Goal: Contribute content: Contribute content

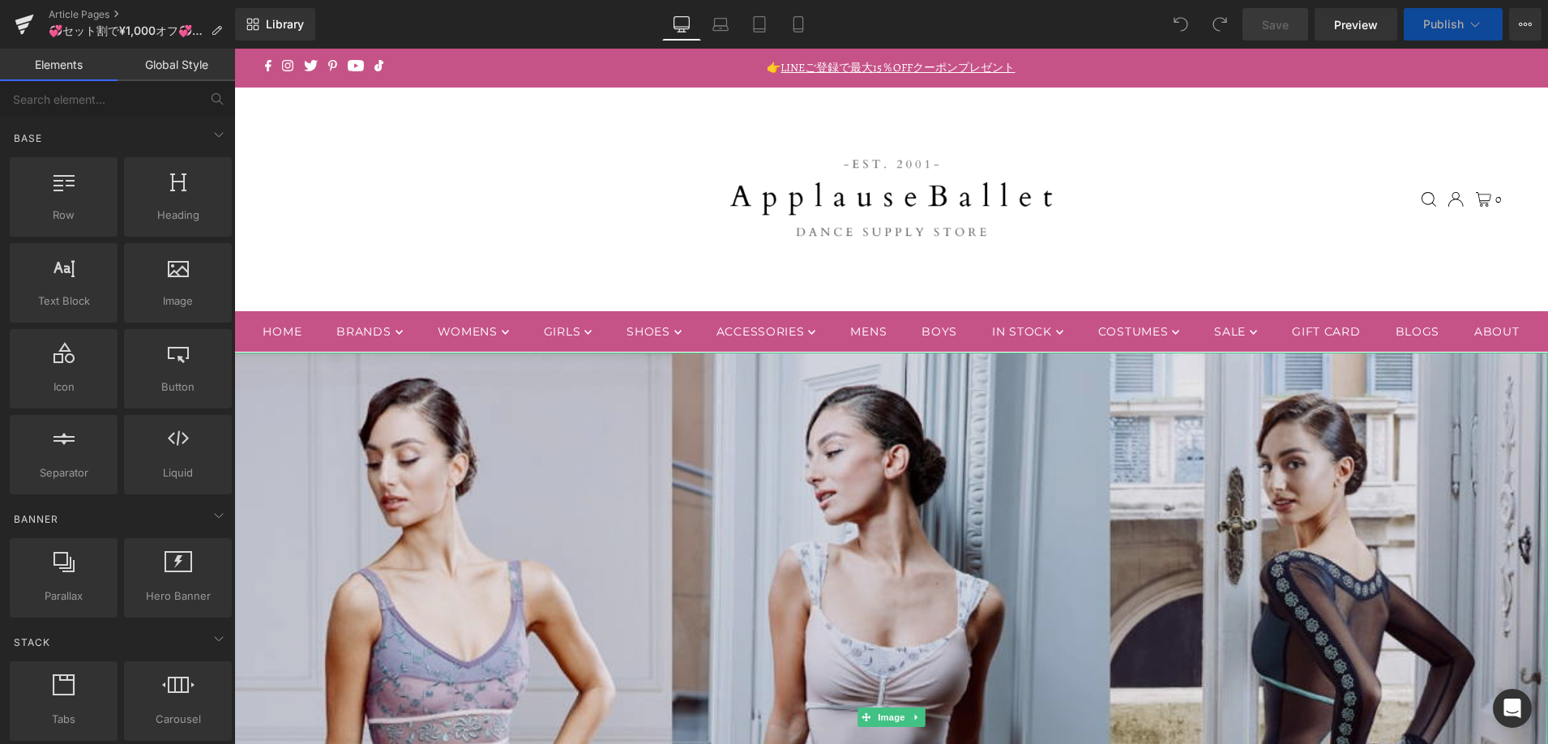
click at [752, 509] on img at bounding box center [891, 718] width 1314 height 730
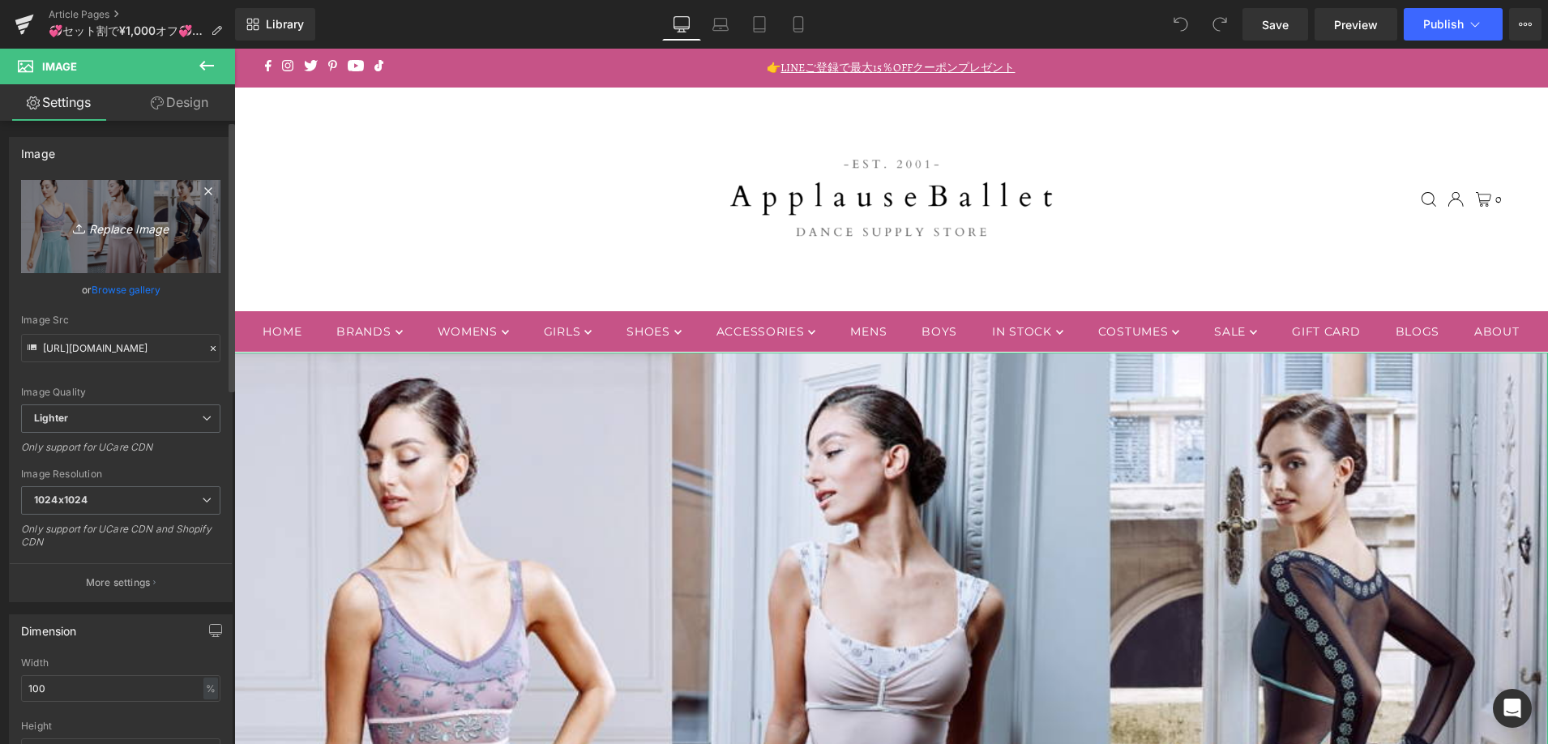
click at [123, 230] on icon "Replace Image" at bounding box center [121, 226] width 130 height 20
type input "C:\fakepath\091625_dellalo.jpg"
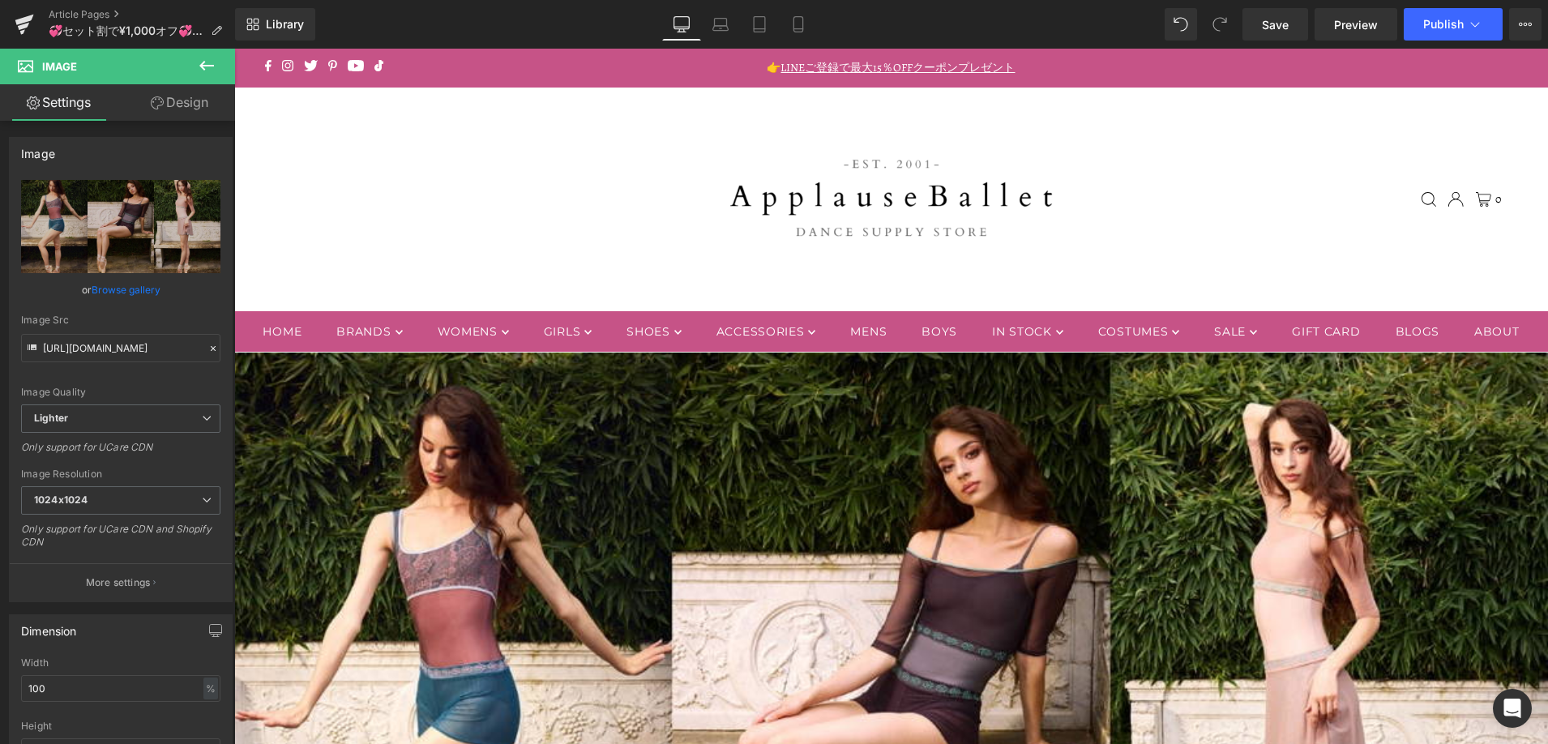
type input "[URL][DOMAIN_NAME]"
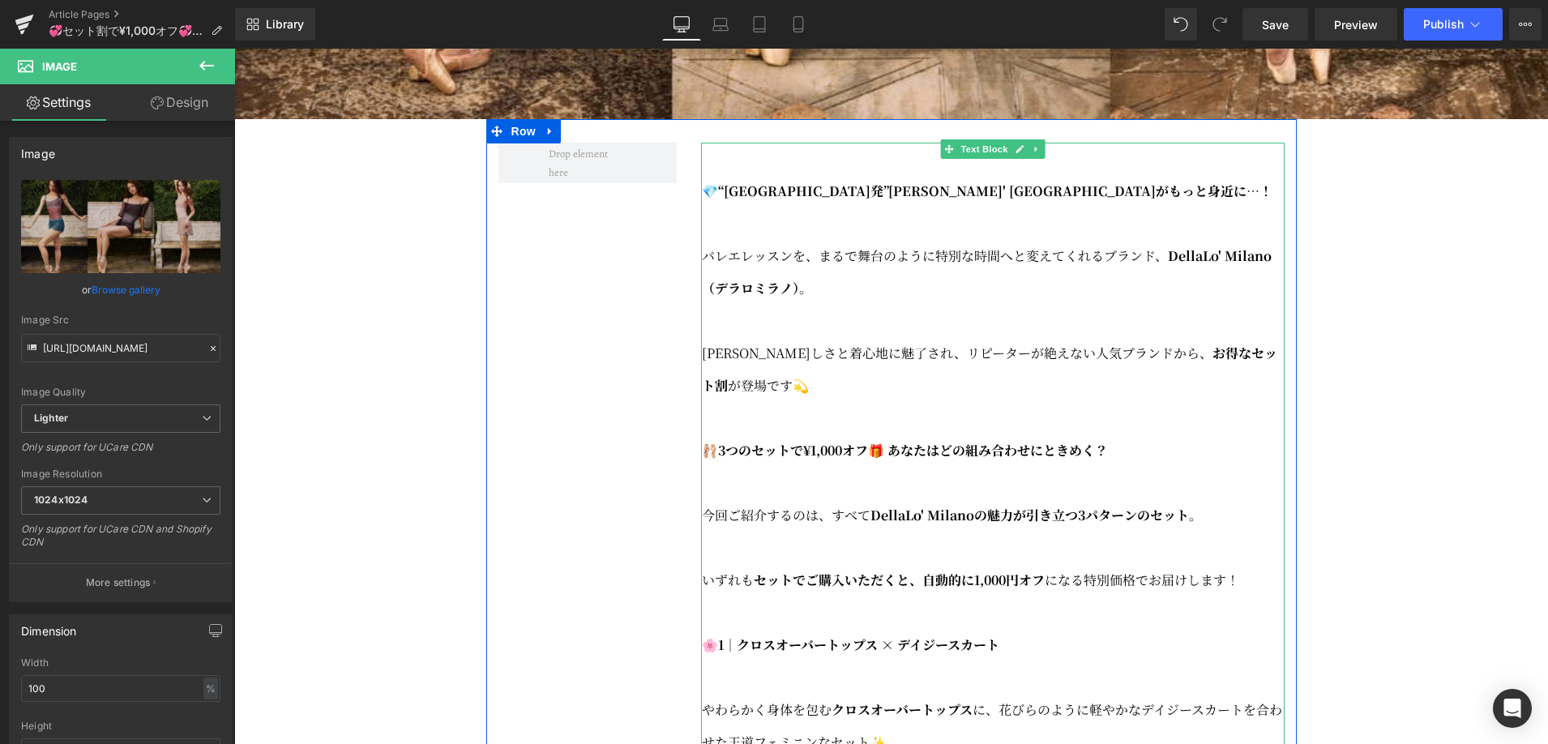
scroll to position [980, 0]
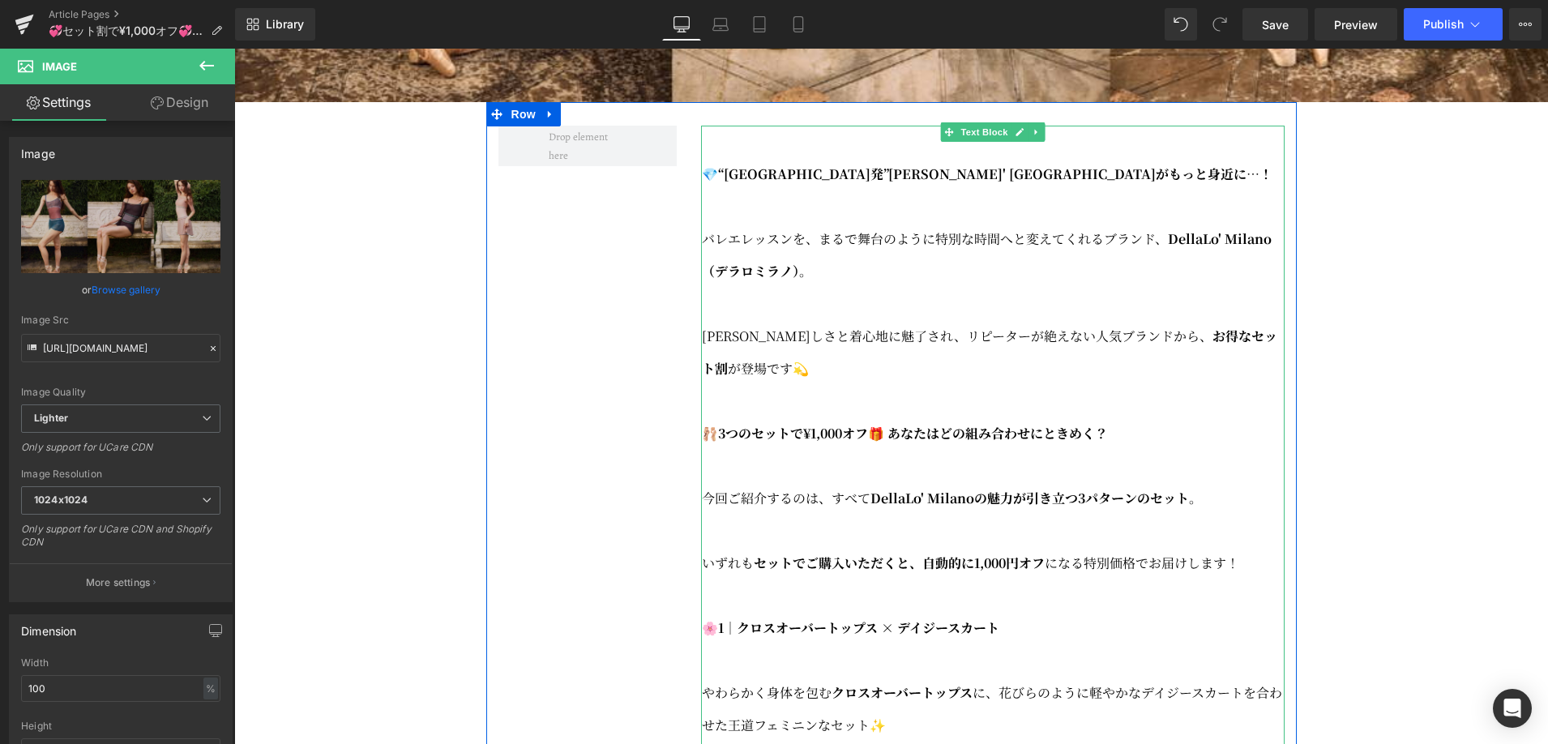
click at [866, 384] on p "[PERSON_NAME]しさと着心地に魅了され、リピーターが絶えない人気ブランドから、 お得なセット割 が登場です💫" at bounding box center [993, 352] width 583 height 65
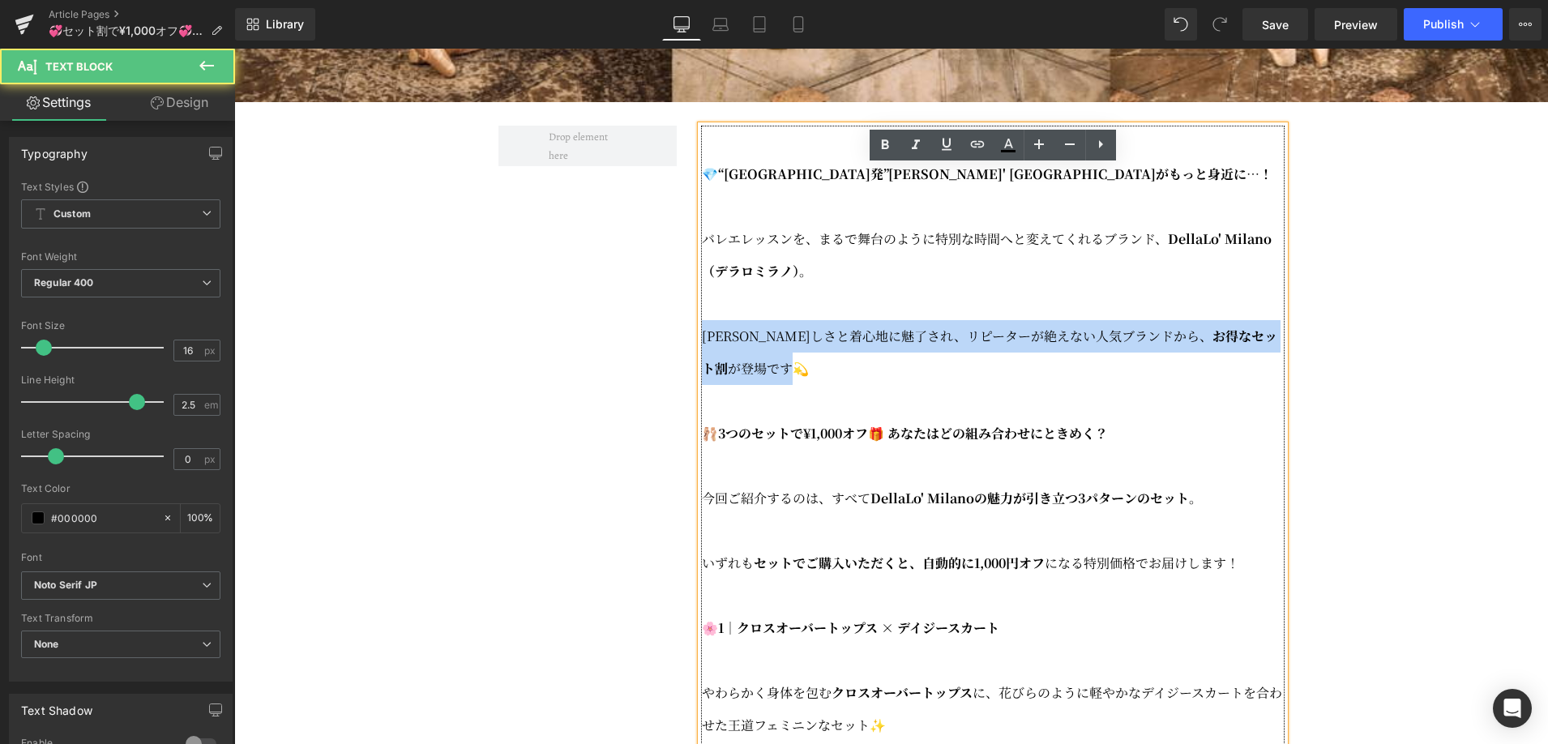
drag, startPoint x: 728, startPoint y: 407, endPoint x: 706, endPoint y: 388, distance: 28.7
click at [706, 385] on p "[PERSON_NAME]しさと着心地に魅了され、リピーターが絶えない人気ブランドから、 お得なセット割 が登場です💫" at bounding box center [993, 352] width 583 height 65
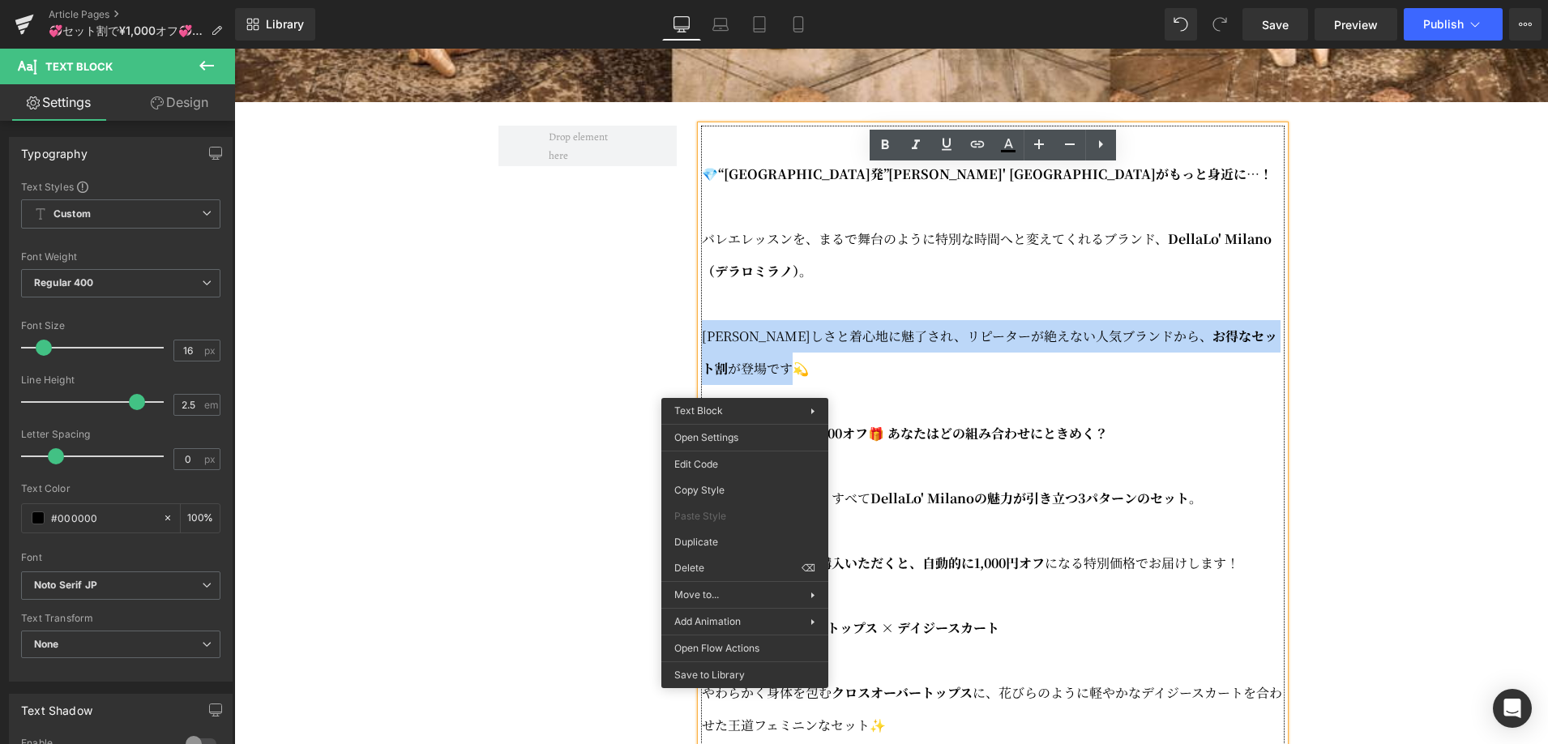
copy p "[PERSON_NAME]しさと着心地に魅了され、リピーターが絶えない人気ブランドから、 お得なセット割 が登場です"
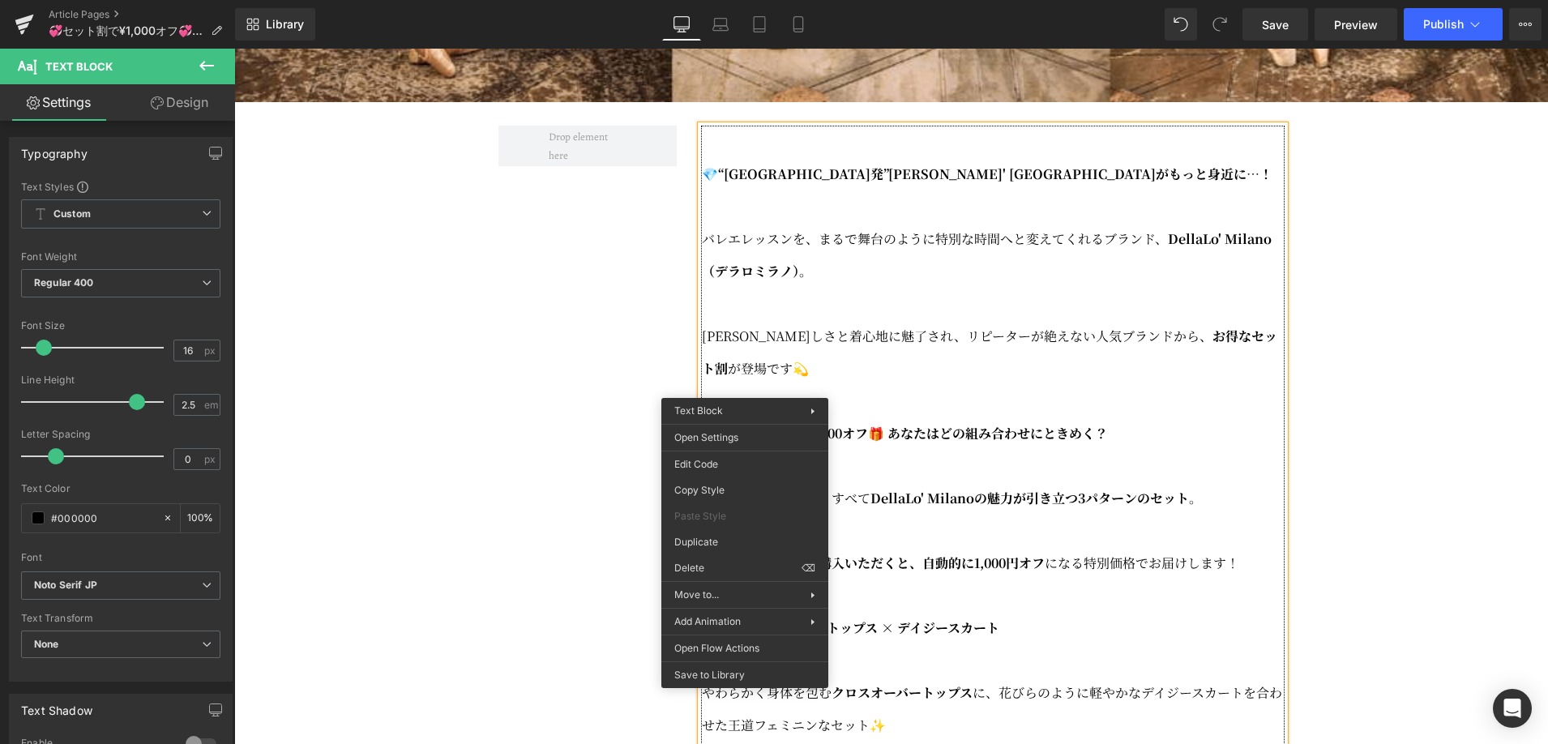
click at [1152, 450] on p "🩰3つのセットで¥1,000オフ🎁 あなたはどの組み合わせにときめく？" at bounding box center [993, 433] width 583 height 32
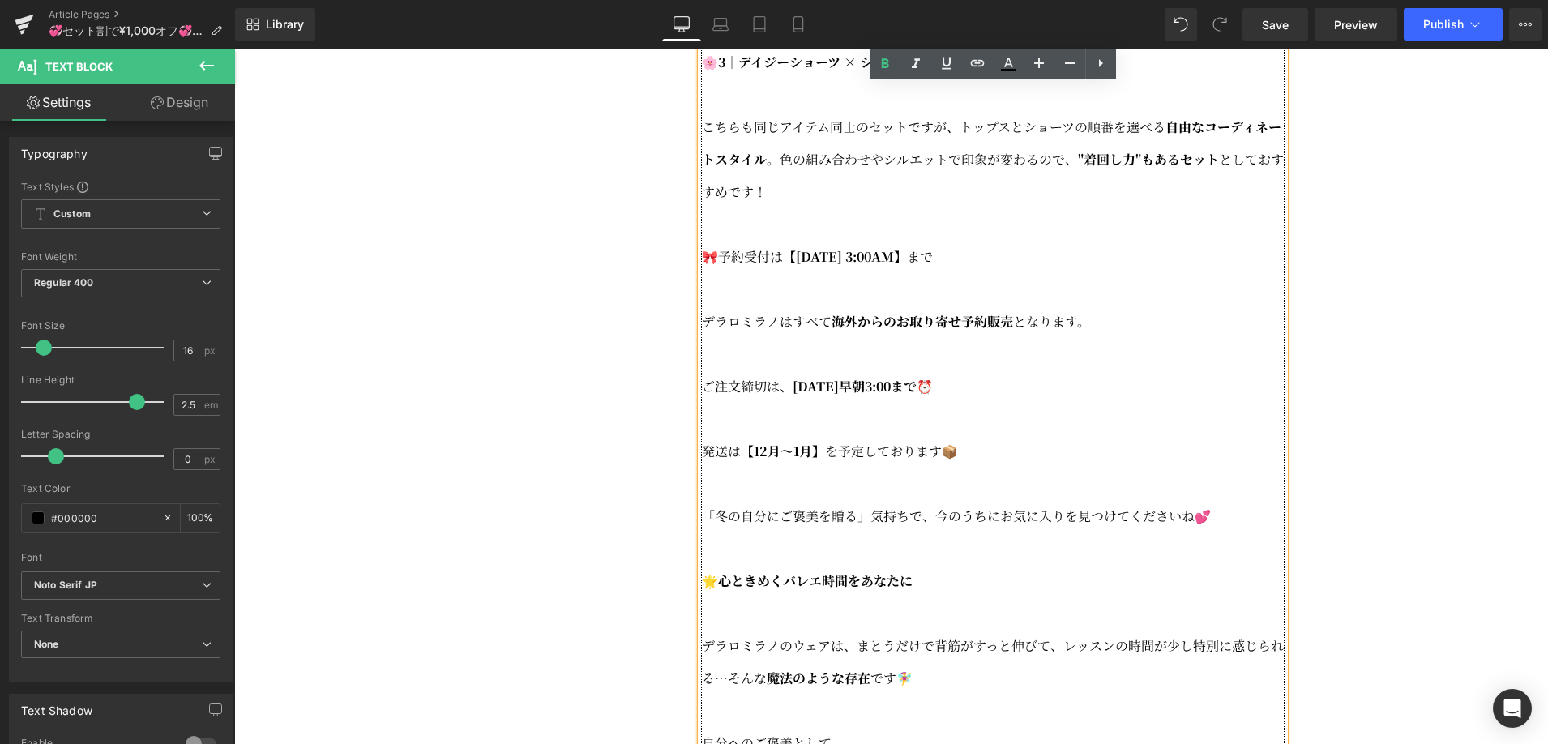
scroll to position [1936, 0]
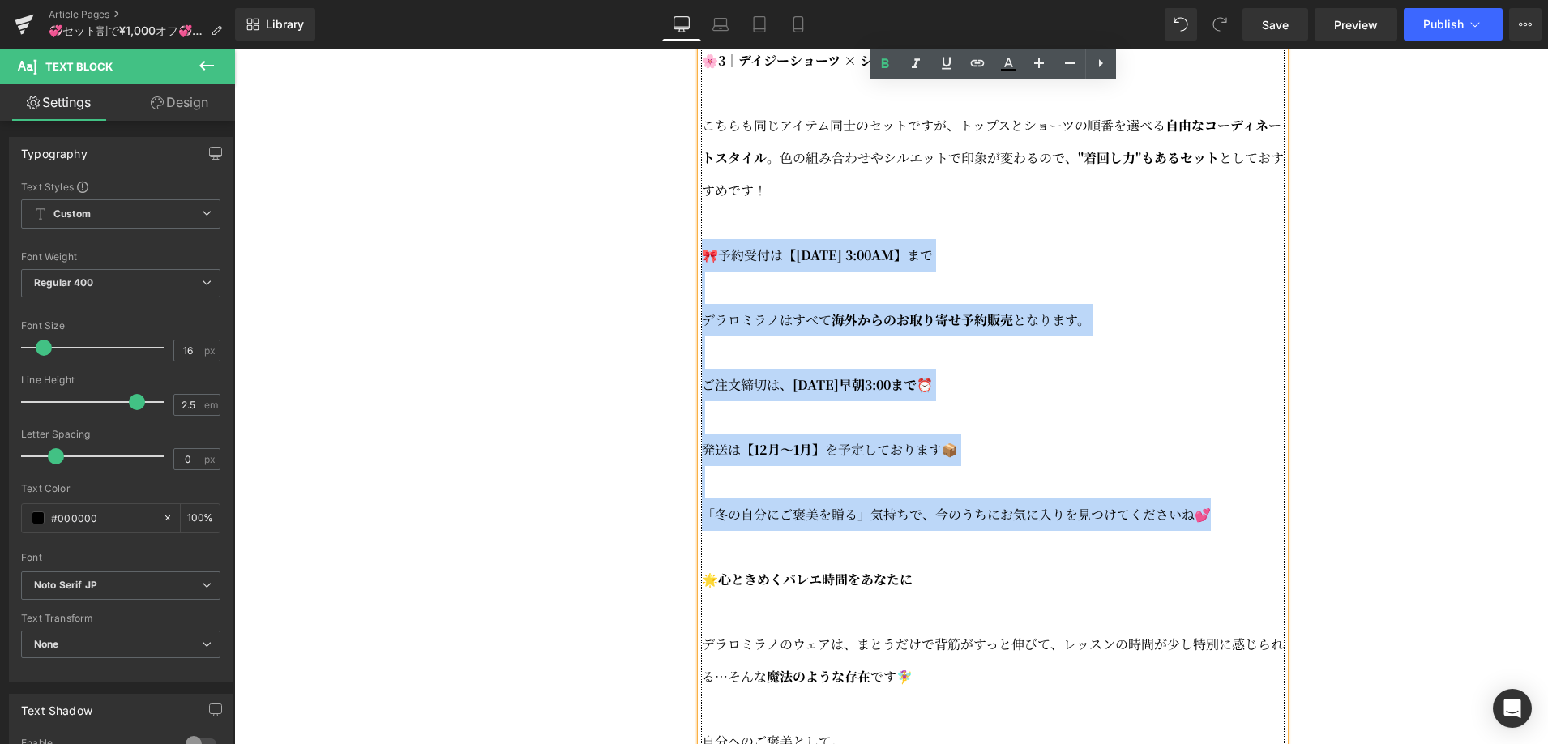
drag, startPoint x: 1234, startPoint y: 562, endPoint x: 703, endPoint y: 305, distance: 589.7
click at [703, 305] on div "💎“[GEOGRAPHIC_DATA]発”[PERSON_NAME]' [GEOGRAPHIC_DATA]がもっと身近に…！ バレエレッスンを、まるで舞台のよ…" at bounding box center [993, 76] width 584 height 1815
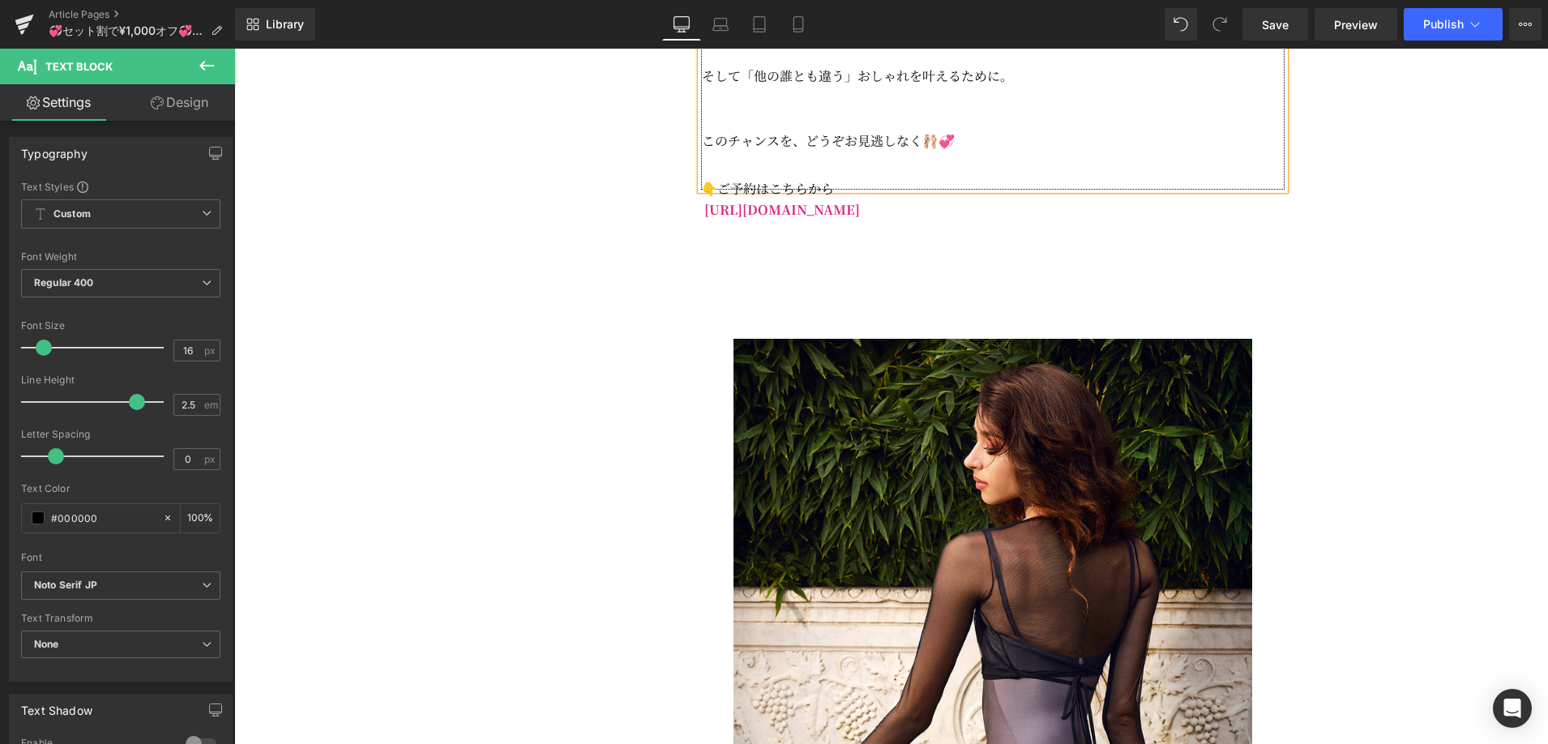
scroll to position [2410, 0]
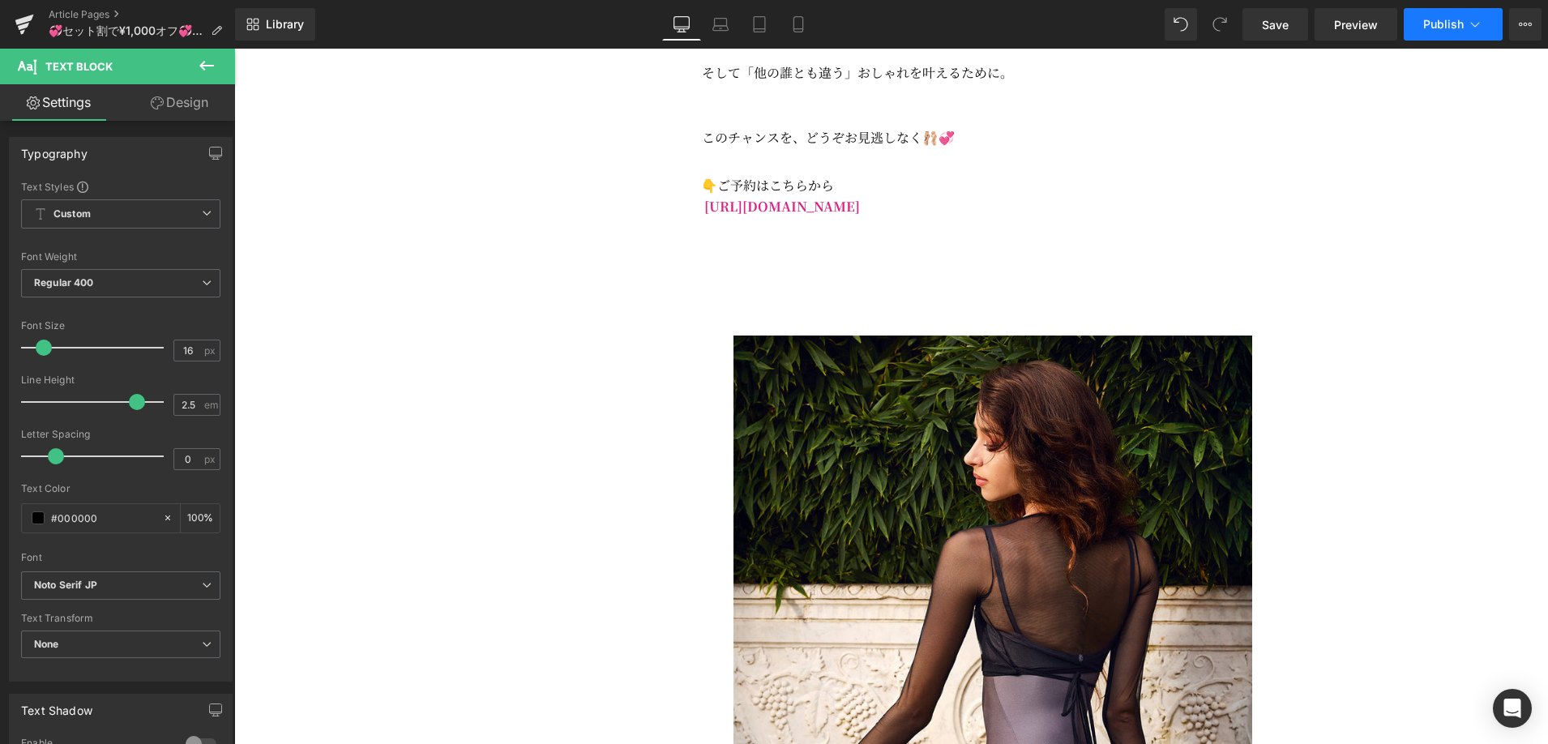
click at [1468, 30] on icon at bounding box center [1475, 24] width 16 height 16
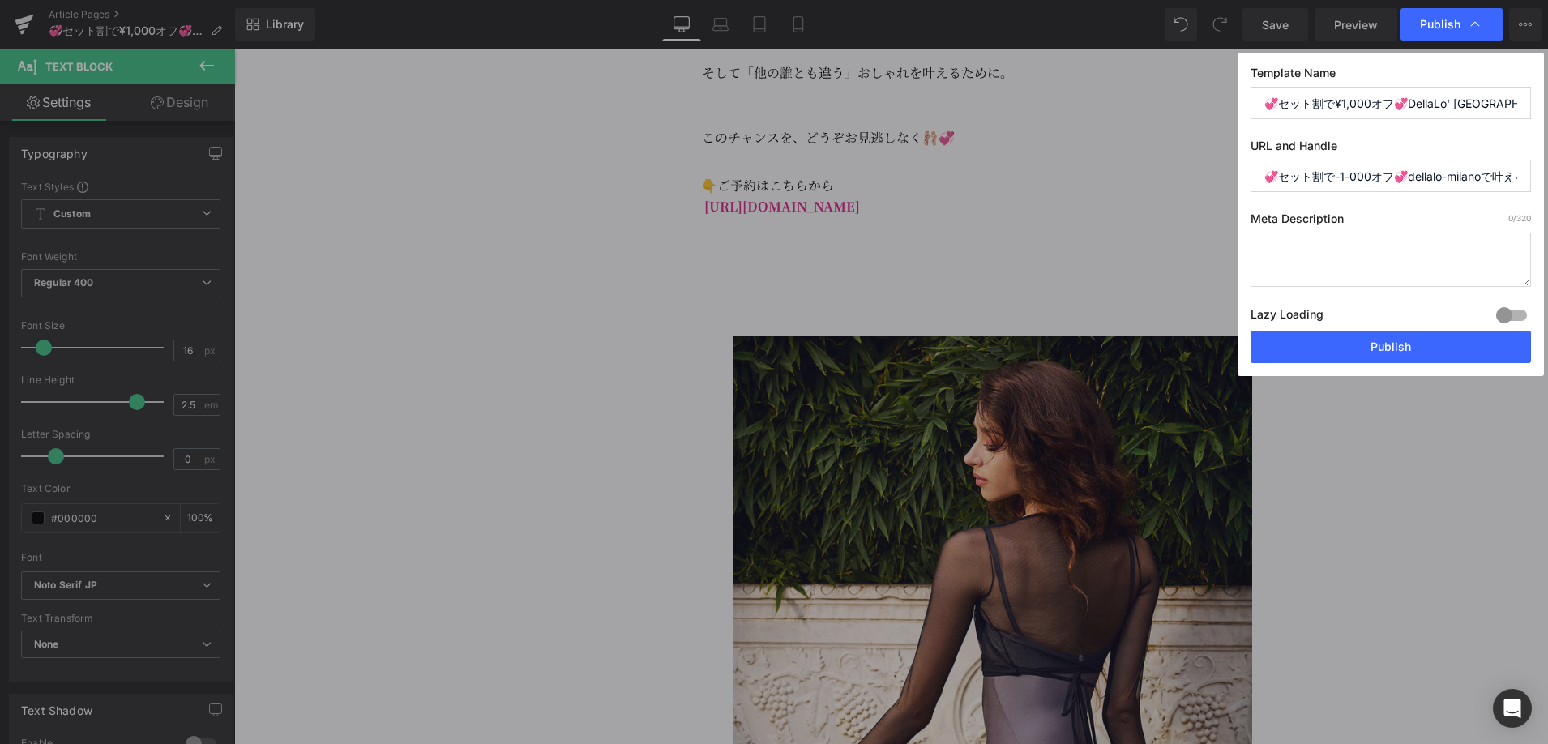
click at [1305, 249] on textarea at bounding box center [1390, 260] width 280 height 54
paste textarea "[PERSON_NAME]しさと着心地に魅了され、リピーターが絶えない人気ブランドから、お得なセット割が登場です"
drag, startPoint x: 1310, startPoint y: 263, endPoint x: 1379, endPoint y: 265, distance: 68.9
click at [1379, 265] on textarea "[PERSON_NAME]しさと着心地に魅了され、リピーターが絶えない人気ブランドから、お得なセット割が登場です" at bounding box center [1390, 260] width 280 height 54
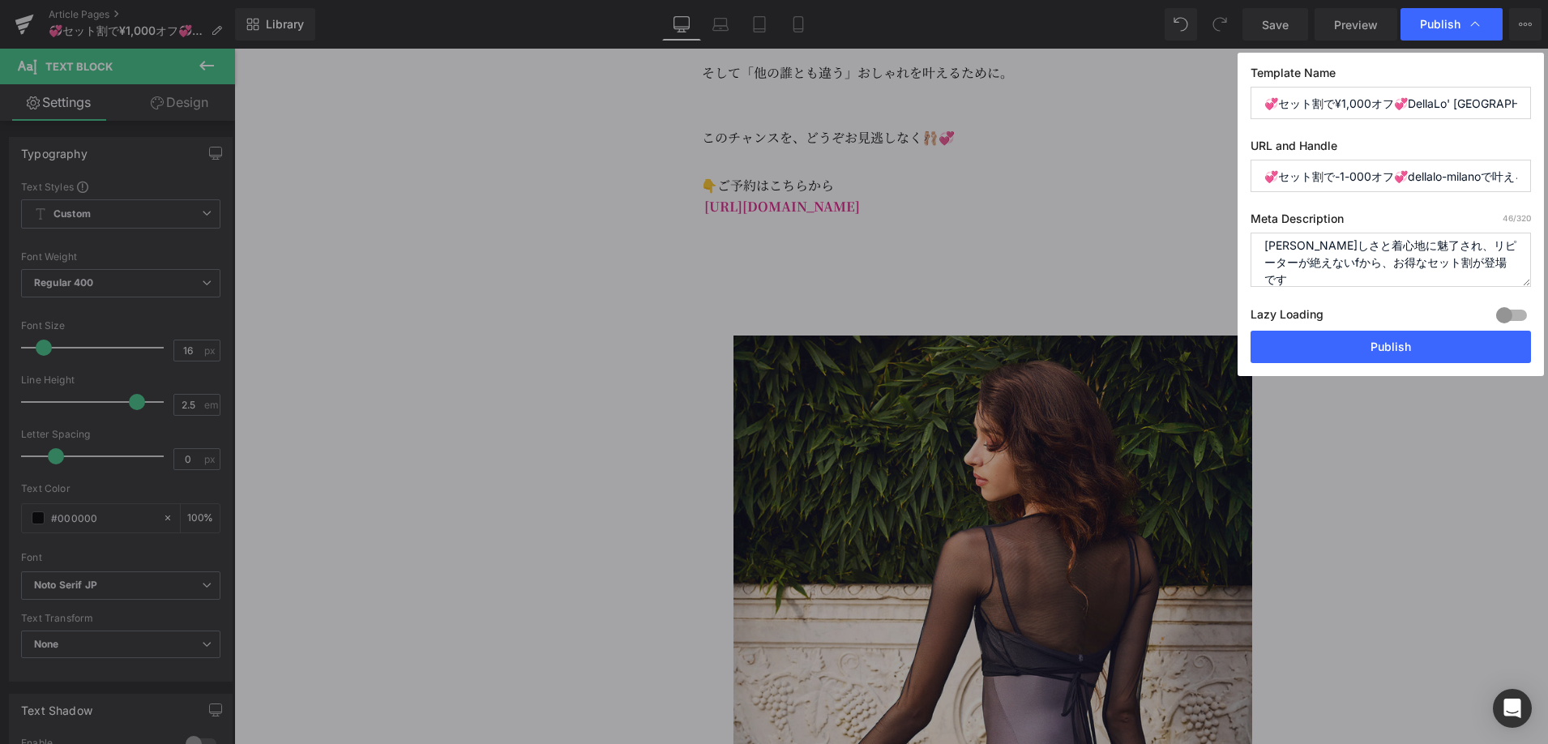
scroll to position [0, 0]
click at [1322, 280] on textarea "[PERSON_NAME]しさと着心地に魅了され、リピーターが絶えないデラロミラノから、お得なセット割が登場です" at bounding box center [1390, 260] width 280 height 54
drag, startPoint x: 1335, startPoint y: 279, endPoint x: 1242, endPoint y: 240, distance: 101.0
click at [1242, 240] on div "Template Name 💞セット割で¥1,000オフ💞DellaLo' [GEOGRAPHIC_DATA]で叶える特別なバレエスタイル🩰 URL and …" at bounding box center [1391, 214] width 306 height 323
type textarea "[PERSON_NAME]しさと着心地に魅了され、リピーターが絶えないデラロミラノから、お得なセット割が登場です！"
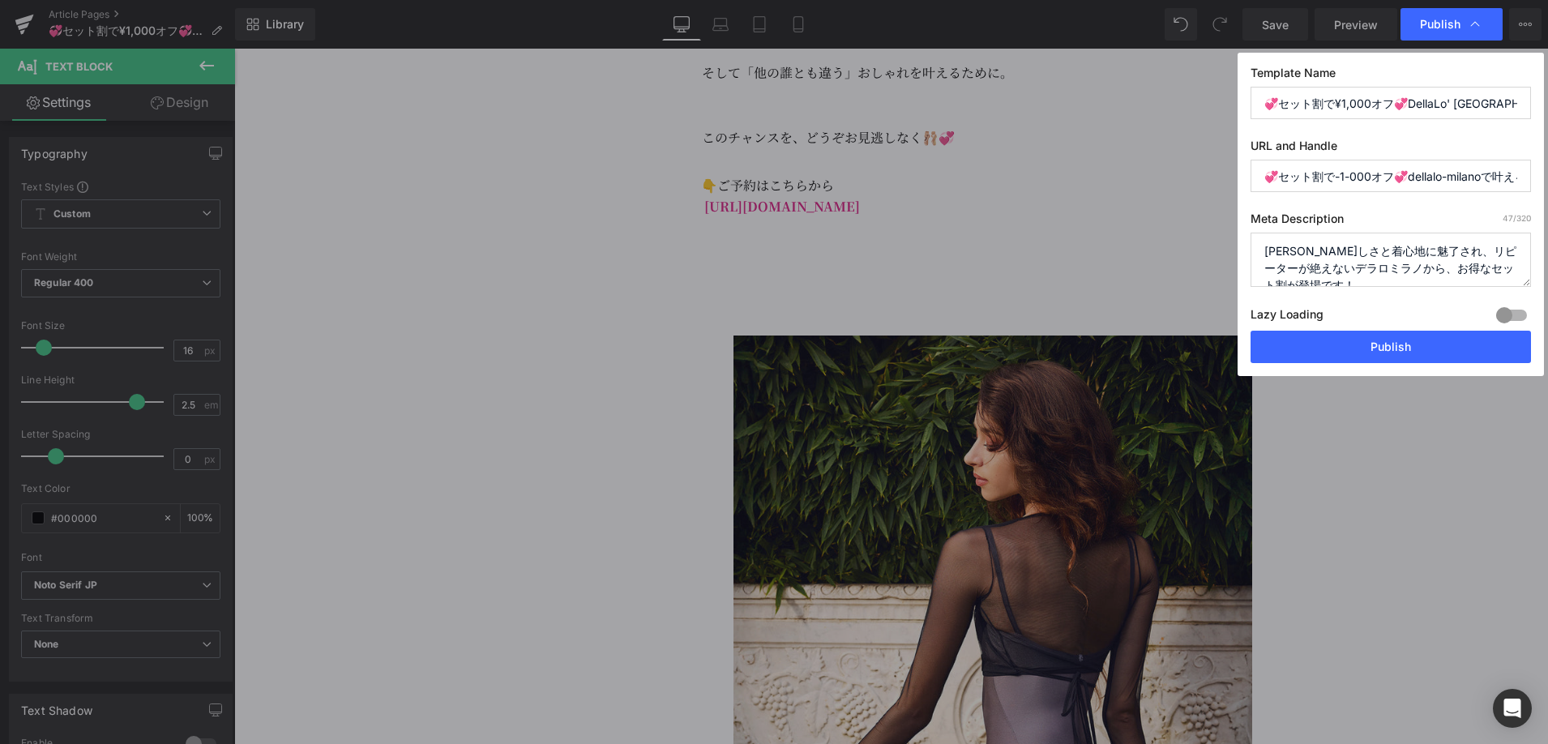
click at [1341, 173] on input "💞セット割で-1-000オフ💞dellalo-milanoで叶える特別なバレエスタイル" at bounding box center [1390, 176] width 280 height 32
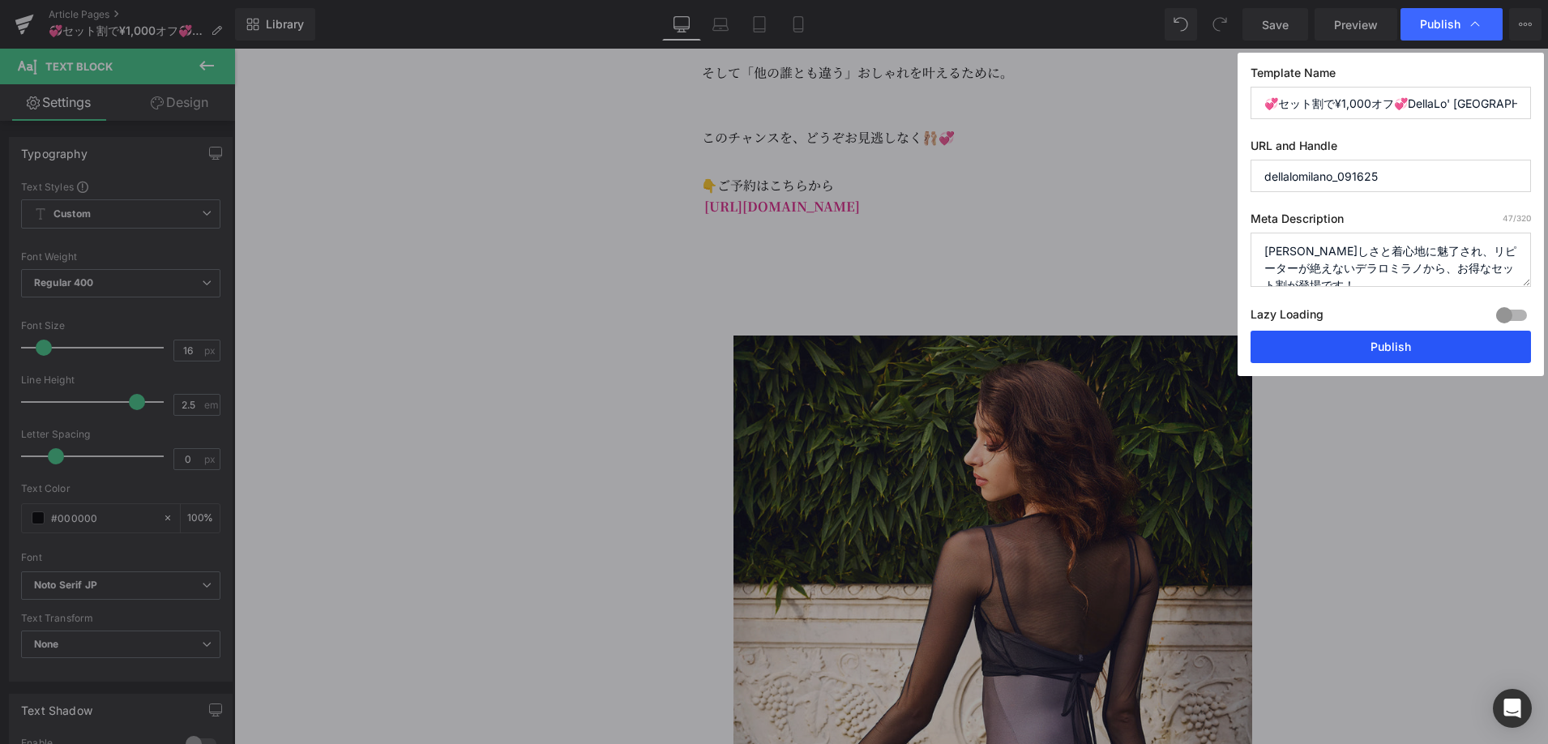
type input "dellalomilano_091625"
click at [1404, 359] on button "Publish" at bounding box center [1390, 347] width 280 height 32
